Goal: Transaction & Acquisition: Purchase product/service

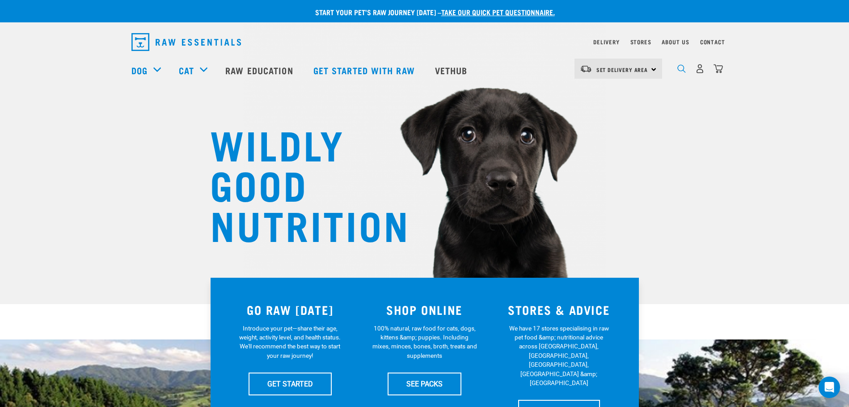
click at [679, 71] on img "dropdown navigation" at bounding box center [682, 68] width 8 height 8
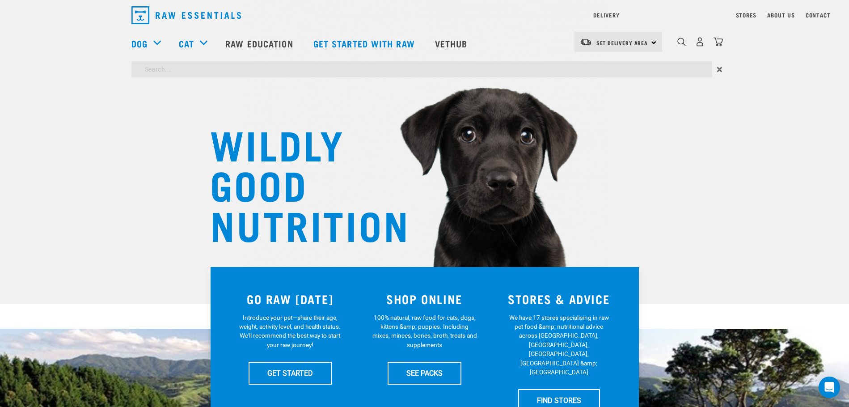
click at [246, 64] on input "search" at bounding box center [422, 69] width 581 height 16
type input "VENISON"
click at [682, 71] on input "VENISON" at bounding box center [422, 69] width 581 height 16
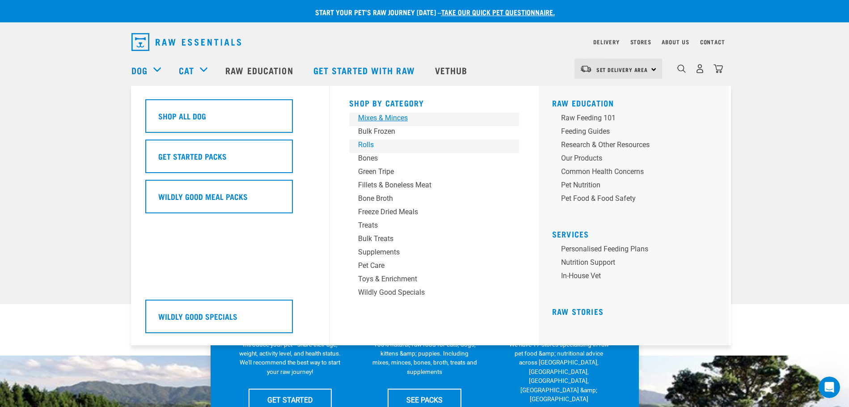
click at [373, 121] on div "Shop By Category Mixes & Minces Bulk Frozen Rolls Bones Green Tripe Bone Broth …" at bounding box center [434, 215] width 181 height 259
click at [368, 150] on link "Rolls" at bounding box center [434, 146] width 170 height 13
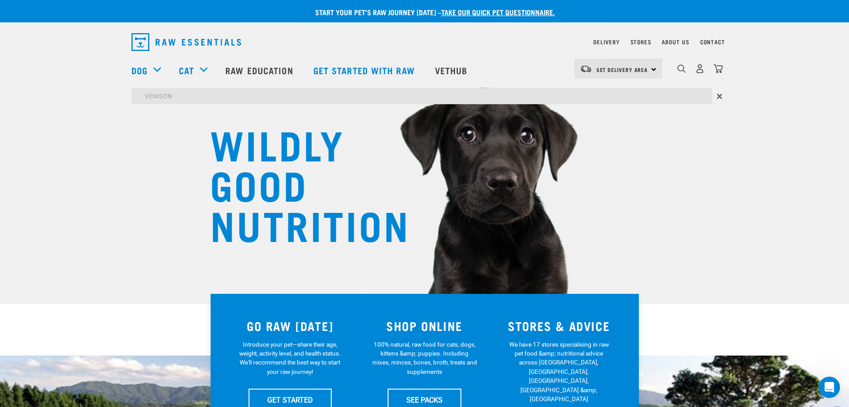
click at [49, 127] on div "WILDLY GOOD NUTRITION" at bounding box center [424, 152] width 849 height 304
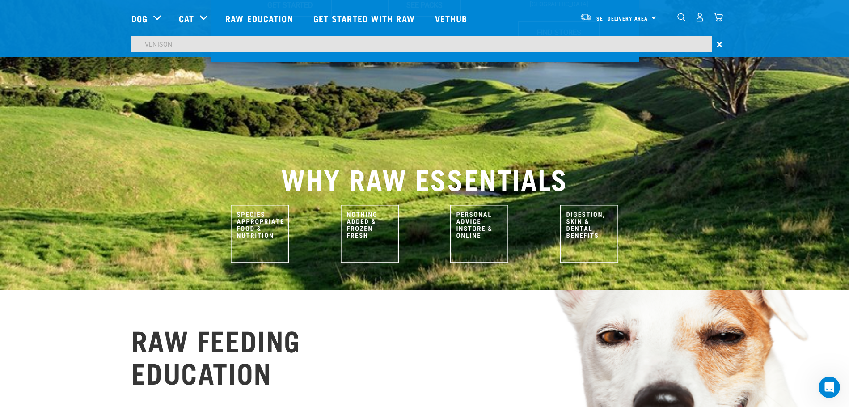
scroll to position [366, 0]
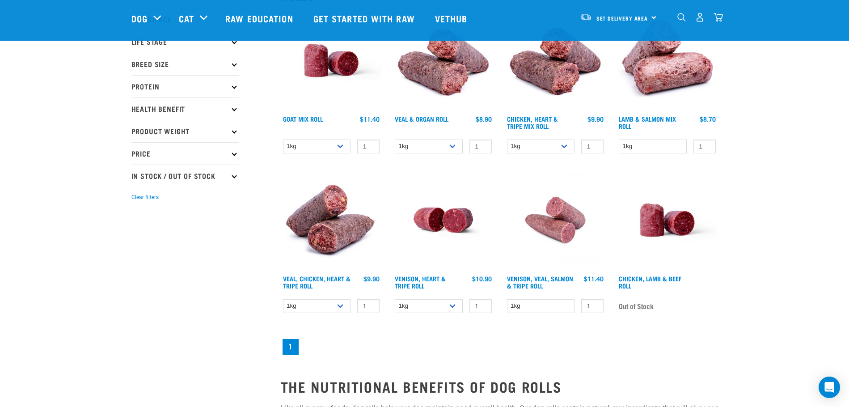
scroll to position [179, 0]
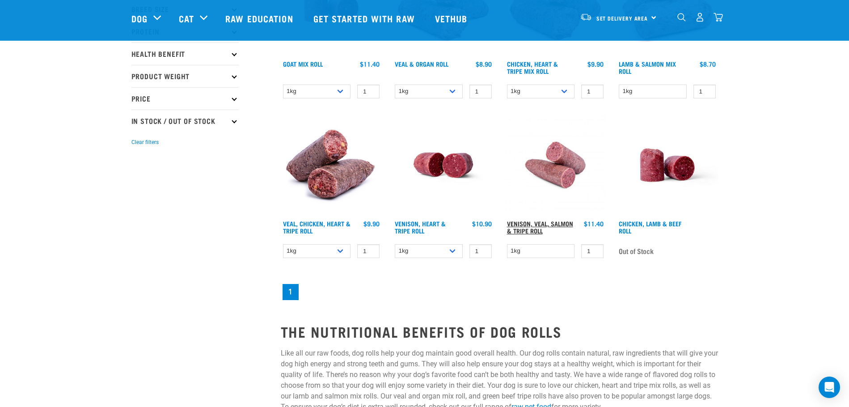
click at [562, 222] on link "Venison, Veal, Salmon & Tripe Roll" at bounding box center [540, 227] width 66 height 10
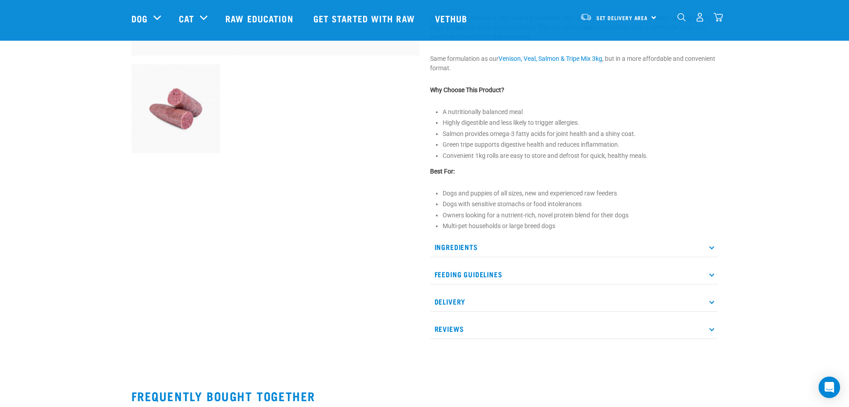
scroll to position [313, 0]
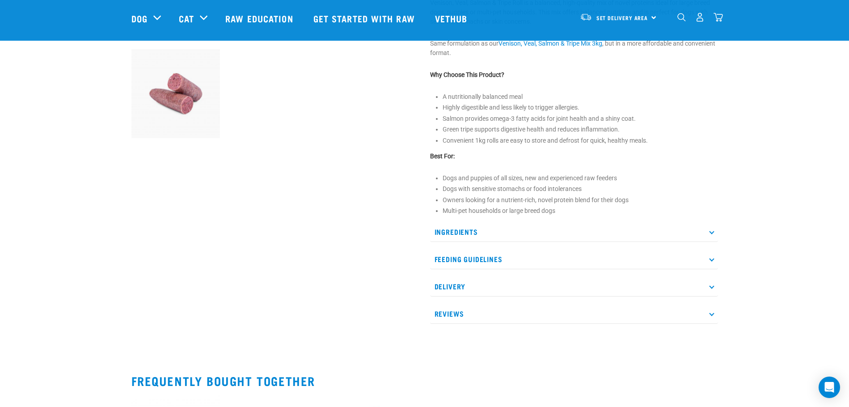
click at [684, 222] on p "Ingredients" at bounding box center [574, 232] width 288 height 20
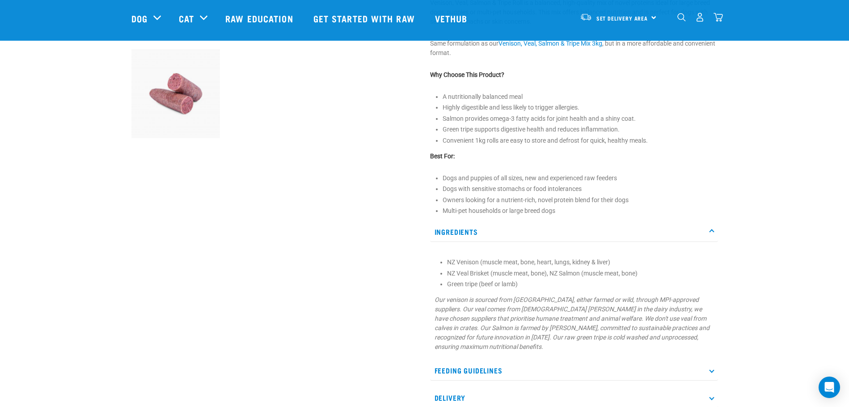
click at [683, 226] on p "Ingredients" at bounding box center [574, 232] width 288 height 20
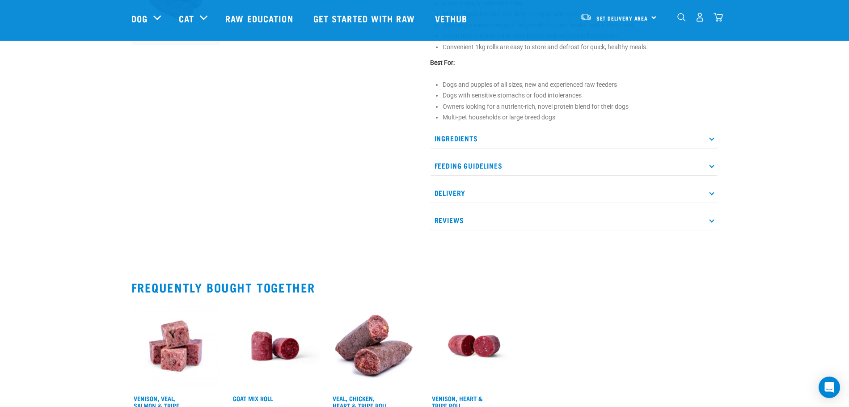
scroll to position [403, 0]
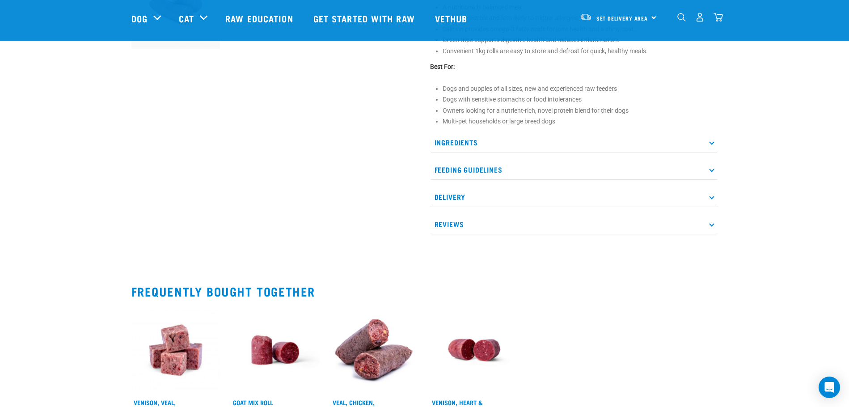
click at [490, 170] on p "Feeding Guidelines" at bounding box center [574, 170] width 288 height 20
